Goal: Information Seeking & Learning: Learn about a topic

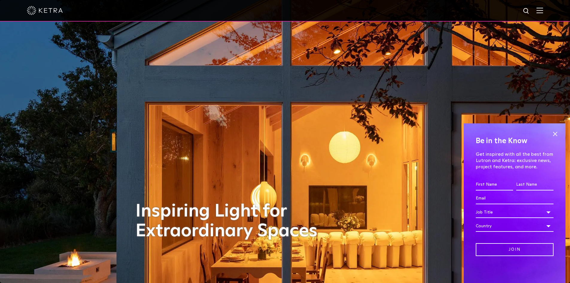
click at [43, 9] on img at bounding box center [45, 10] width 36 height 9
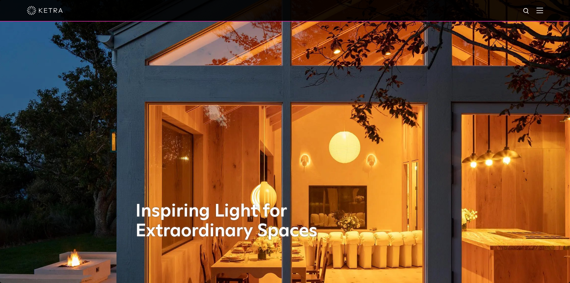
click at [32, 8] on img at bounding box center [45, 10] width 36 height 9
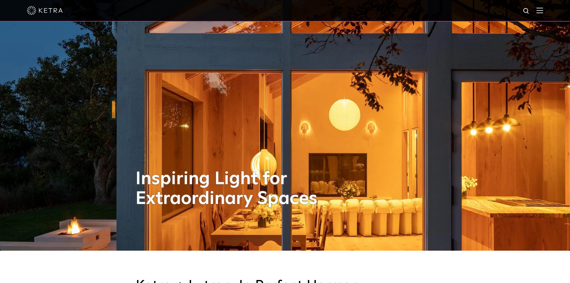
scroll to position [30, 0]
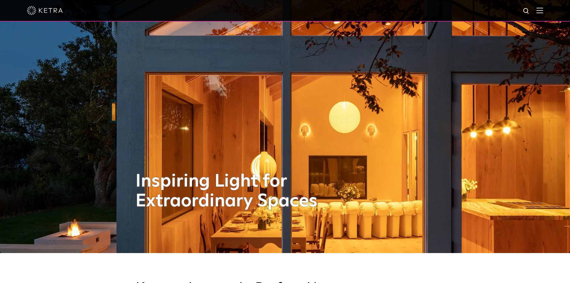
click at [542, 7] on div at bounding box center [285, 10] width 516 height 21
click at [542, 10] on img at bounding box center [539, 10] width 7 height 6
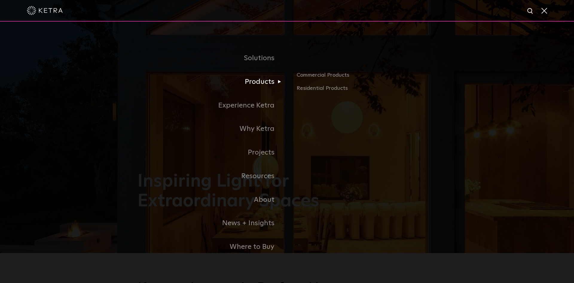
click at [267, 89] on link "Products" at bounding box center [213, 82] width 150 height 24
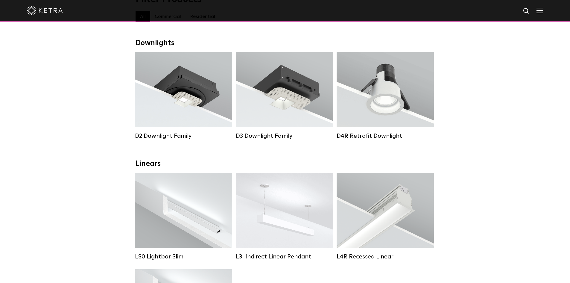
scroll to position [120, 0]
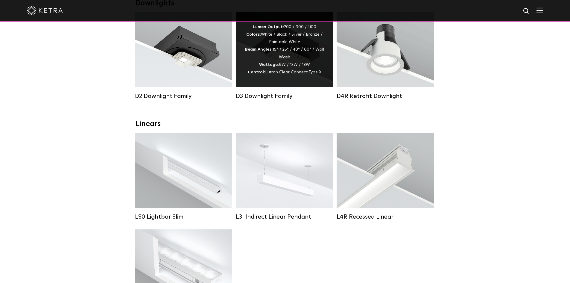
click at [292, 81] on div "Lumen Output: 700 / 900 / 1100 Colors: White / Black / Silver / Bronze / Painta…" at bounding box center [284, 49] width 97 height 75
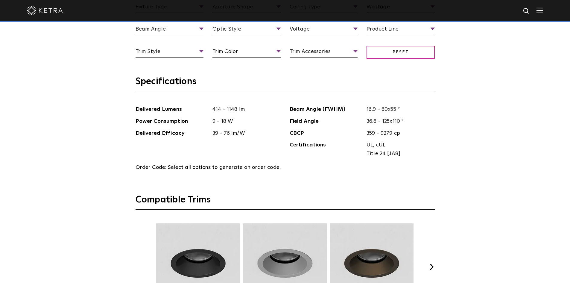
scroll to position [598, 0]
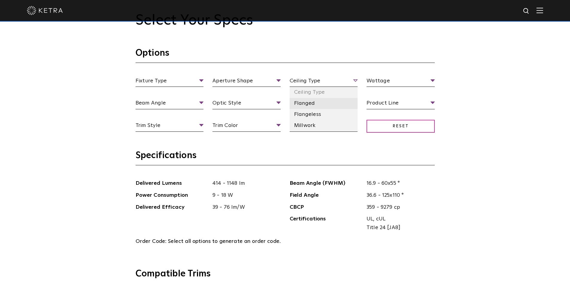
click at [317, 103] on li "Flanged" at bounding box center [324, 103] width 68 height 11
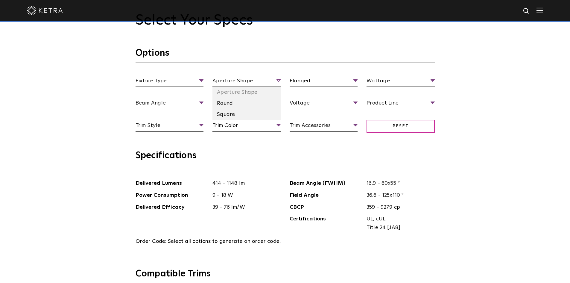
click at [247, 83] on span "Aperture Shape" at bounding box center [246, 82] width 68 height 10
click at [228, 114] on li "Square" at bounding box center [246, 114] width 68 height 11
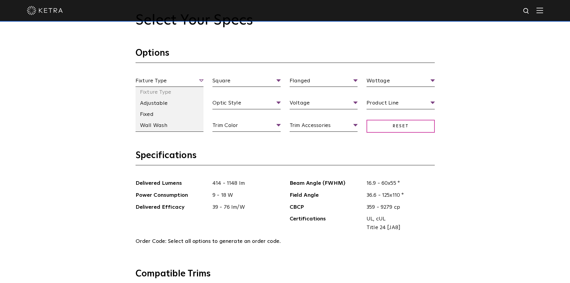
click at [181, 83] on span "Fixture Type" at bounding box center [170, 82] width 68 height 10
click at [160, 118] on li "Fixed" at bounding box center [170, 114] width 68 height 11
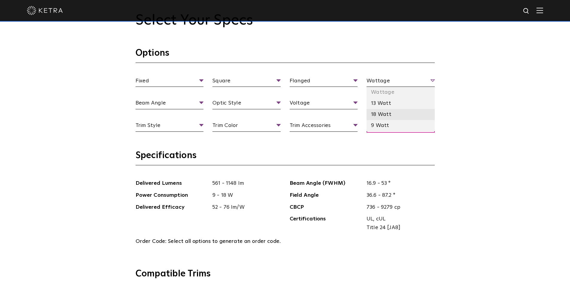
click at [384, 113] on li "18 Watt" at bounding box center [401, 114] width 68 height 11
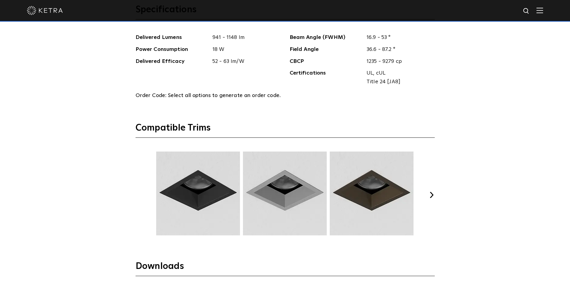
scroll to position [748, 0]
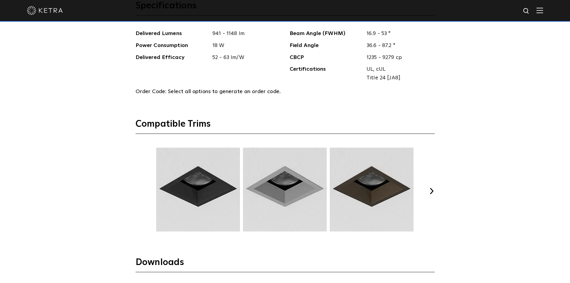
click at [435, 183] on div "Select Your Specs Options Fixed Fixture Type Adjustable Fixed Wall Wash Square …" at bounding box center [285, 128] width 311 height 532
click at [432, 190] on button "Next" at bounding box center [432, 191] width 6 height 6
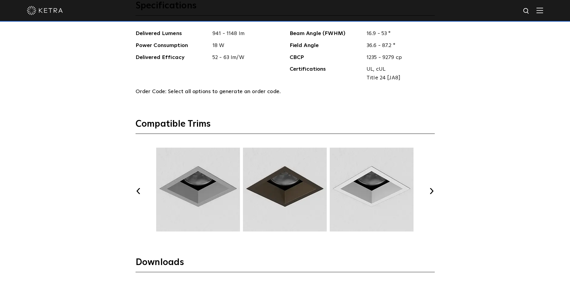
click at [432, 190] on button "Next" at bounding box center [432, 191] width 6 height 6
drag, startPoint x: 97, startPoint y: 58, endPoint x: 59, endPoint y: 17, distance: 55.5
click at [93, 58] on div "Select Your Specs Options Fixed Fixture Type Adjustable Fixed Wall Wash Square …" at bounding box center [285, 127] width 570 height 609
